Goal: Information Seeking & Learning: Learn about a topic

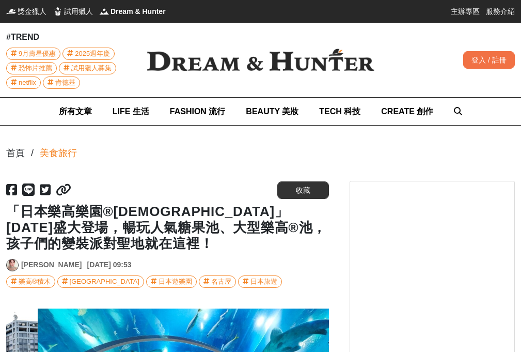
scroll to position [0, 1614]
